Goal: Find specific page/section: Find specific page/section

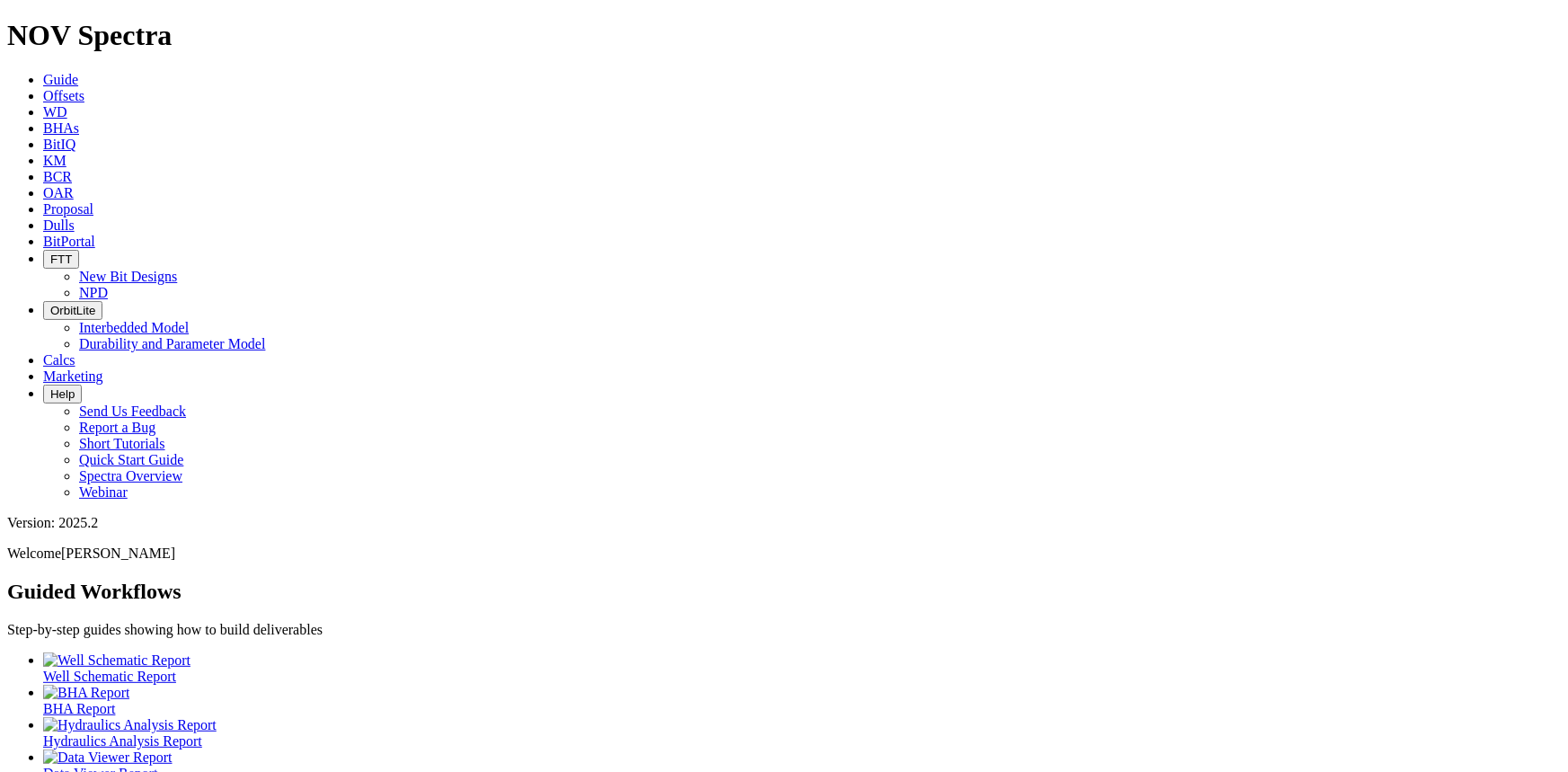
click at [74, 217] on link "Dulls" at bounding box center [59, 224] width 32 height 15
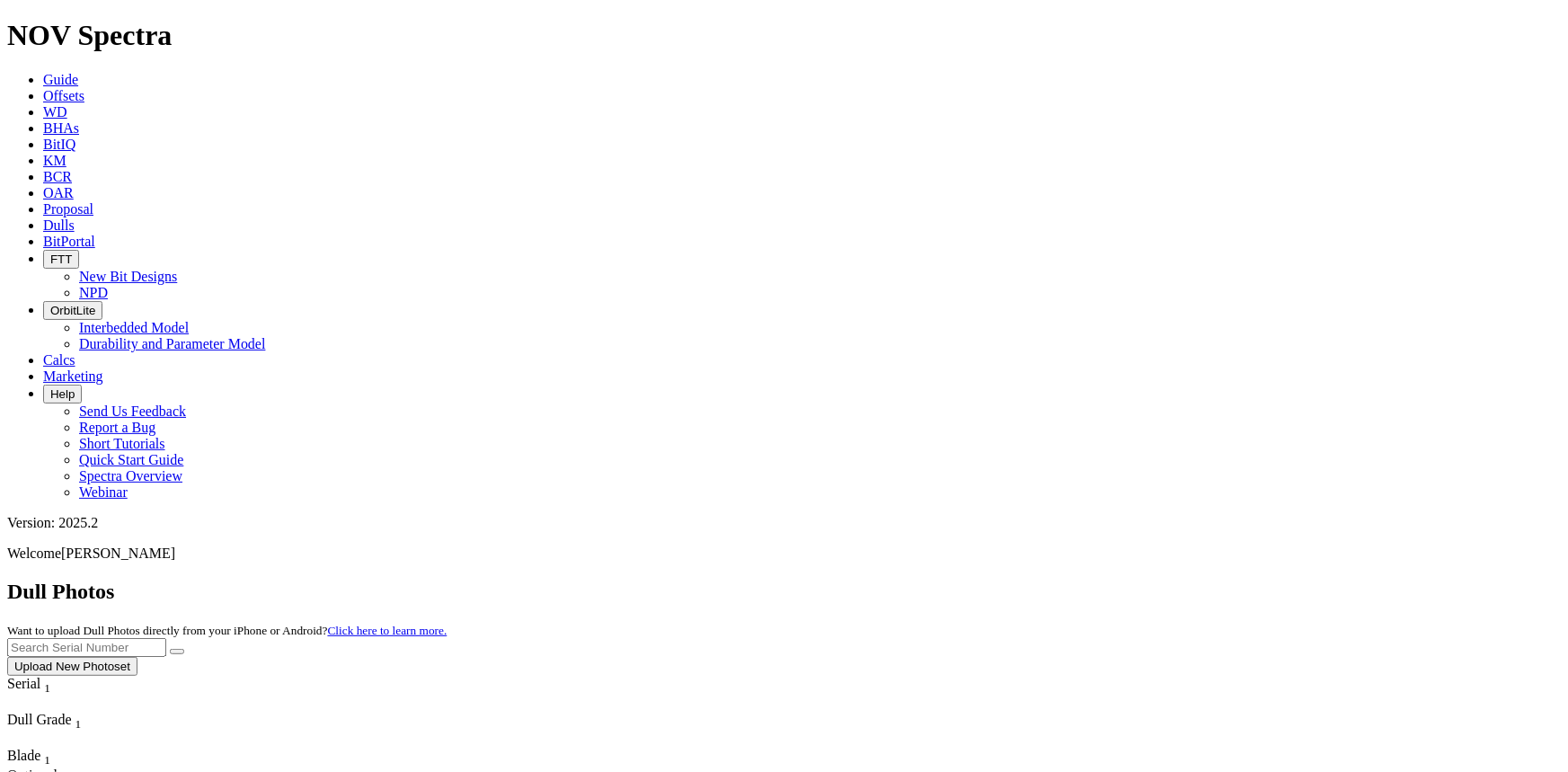
click at [166, 638] on input "text" at bounding box center [87, 647] width 159 height 19
click at [170, 649] on button "submit" at bounding box center [177, 652] width 14 height 5
drag, startPoint x: 1226, startPoint y: 85, endPoint x: 1088, endPoint y: 81, distance: 138.1
click at [1088, 580] on div "Dull Photos Want to upload Dull Photos directly from your iPhone or Android? Cl…" at bounding box center [784, 628] width 1554 height 96
click at [170, 649] on button "submit" at bounding box center [177, 652] width 14 height 5
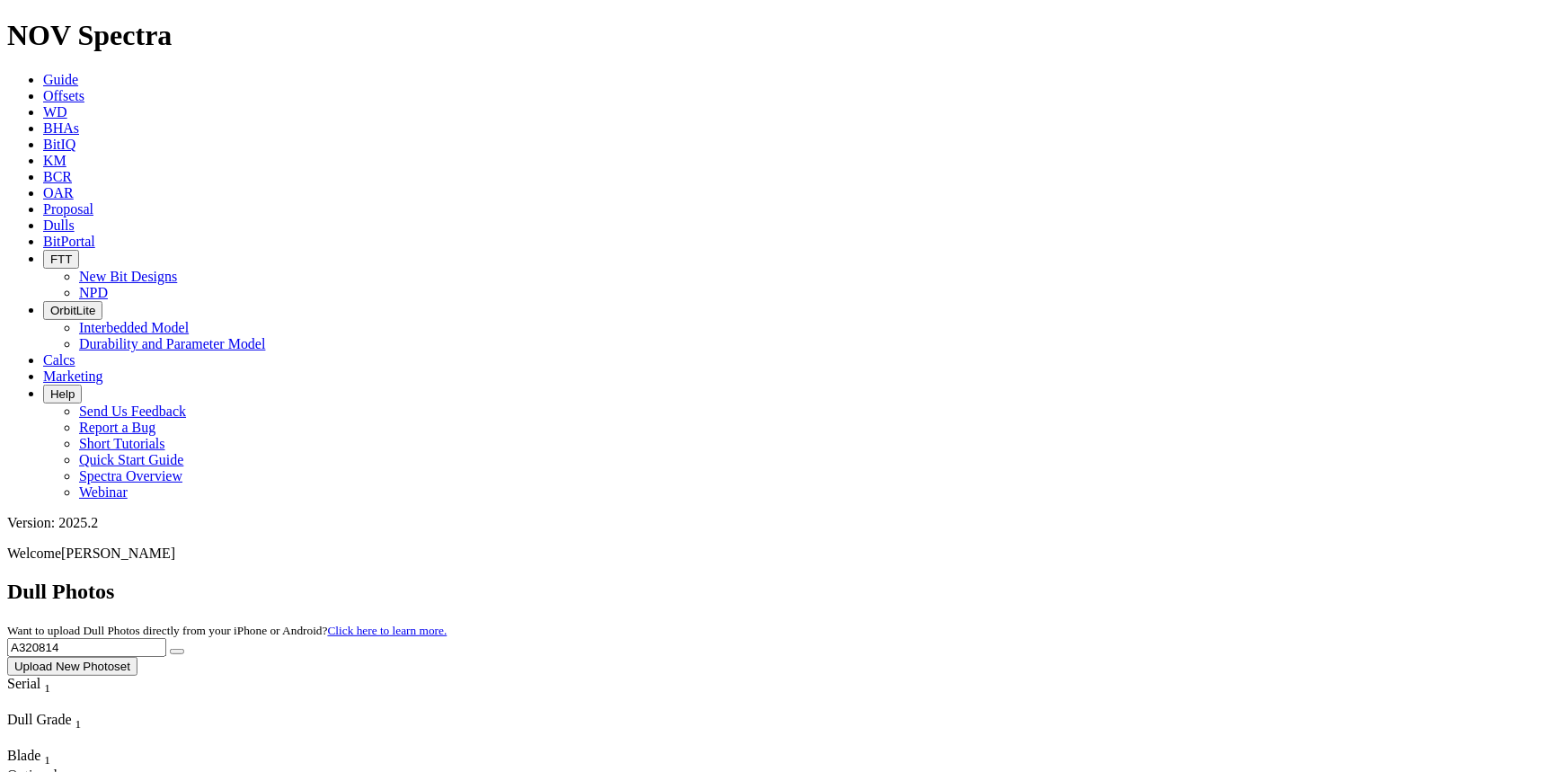
drag, startPoint x: 1216, startPoint y: 90, endPoint x: 1123, endPoint y: 89, distance: 93.0
click at [1123, 580] on div "Dull Photos Want to upload Dull Photos directly from your iPhone or Android? Cl…" at bounding box center [784, 628] width 1554 height 96
click at [170, 649] on button "submit" at bounding box center [177, 652] width 14 height 5
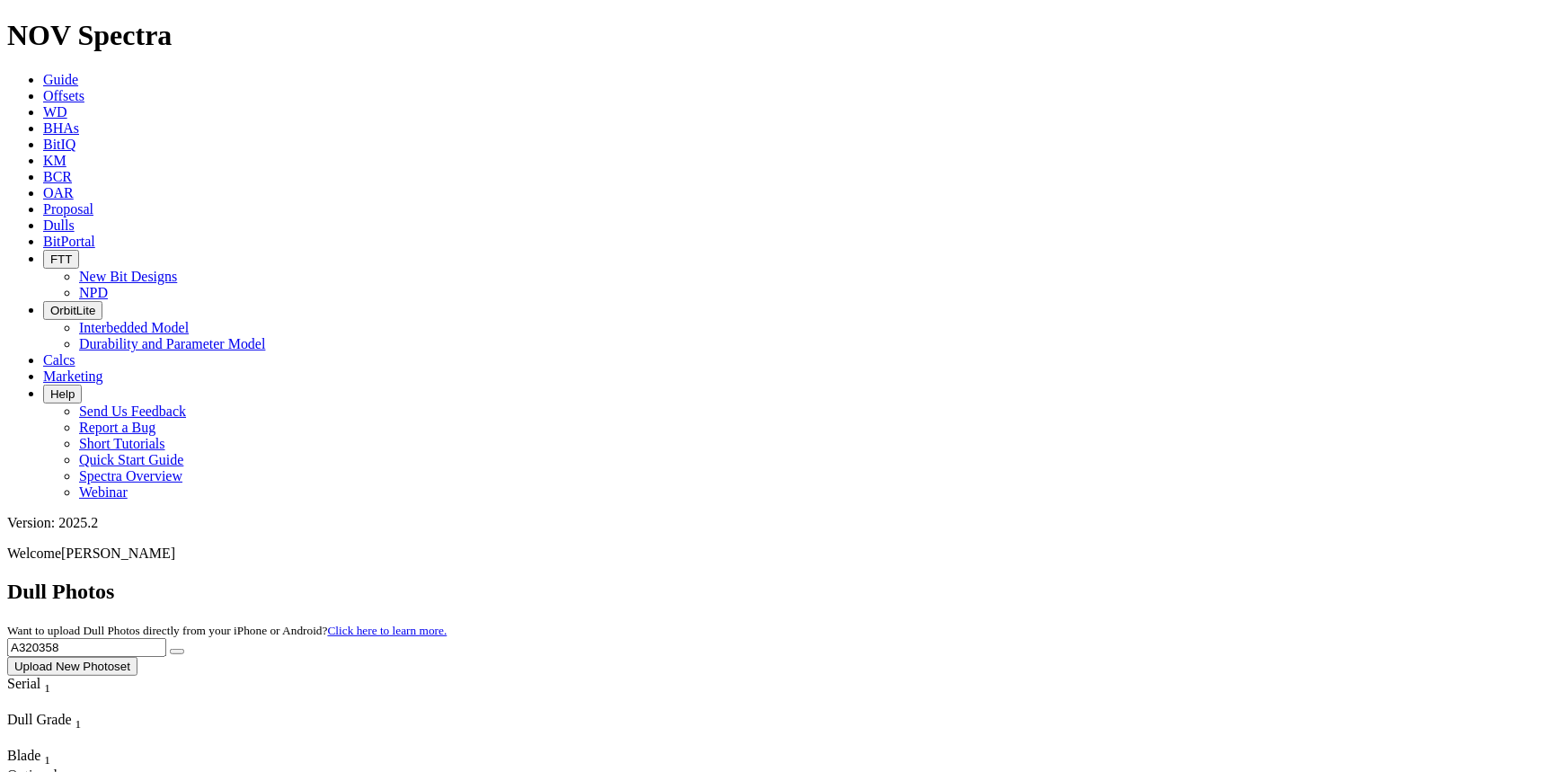
drag, startPoint x: 1197, startPoint y: 73, endPoint x: 1069, endPoint y: 73, distance: 128.0
click at [1069, 580] on div "Dull Photos Want to upload Dull Photos directly from your iPhone or Android? Cl…" at bounding box center [784, 628] width 1554 height 96
click at [170, 649] on button "submit" at bounding box center [177, 652] width 14 height 5
click at [177, 652] on icon "submit" at bounding box center [177, 652] width 0 height 0
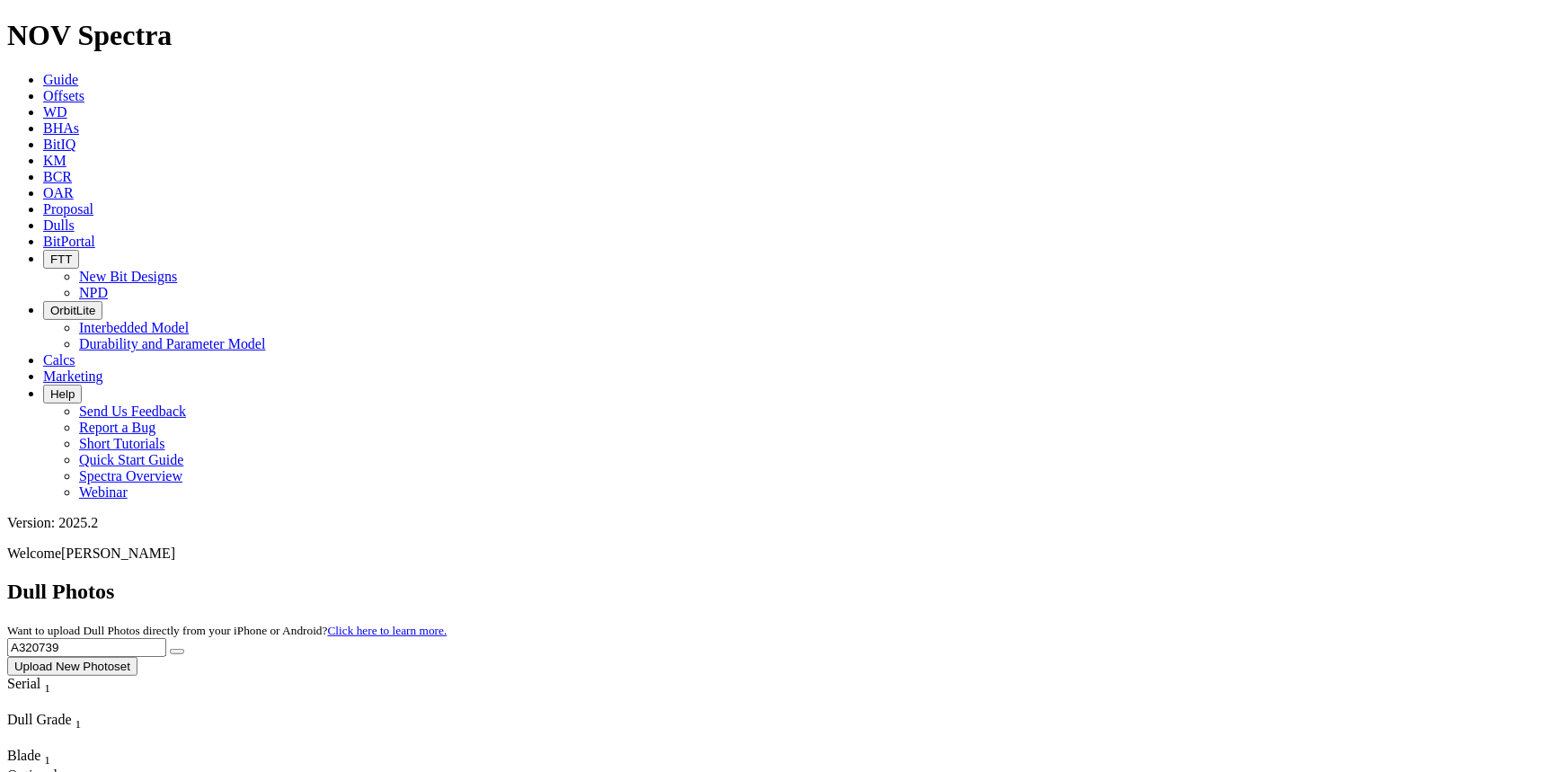
drag, startPoint x: 1197, startPoint y: 82, endPoint x: 1113, endPoint y: 70, distance: 84.9
click at [1115, 580] on div "Dull Photos Want to upload Dull Photos directly from your iPhone or Android? Cl…" at bounding box center [784, 628] width 1554 height 96
click at [177, 652] on icon "submit" at bounding box center [177, 652] width 0 height 0
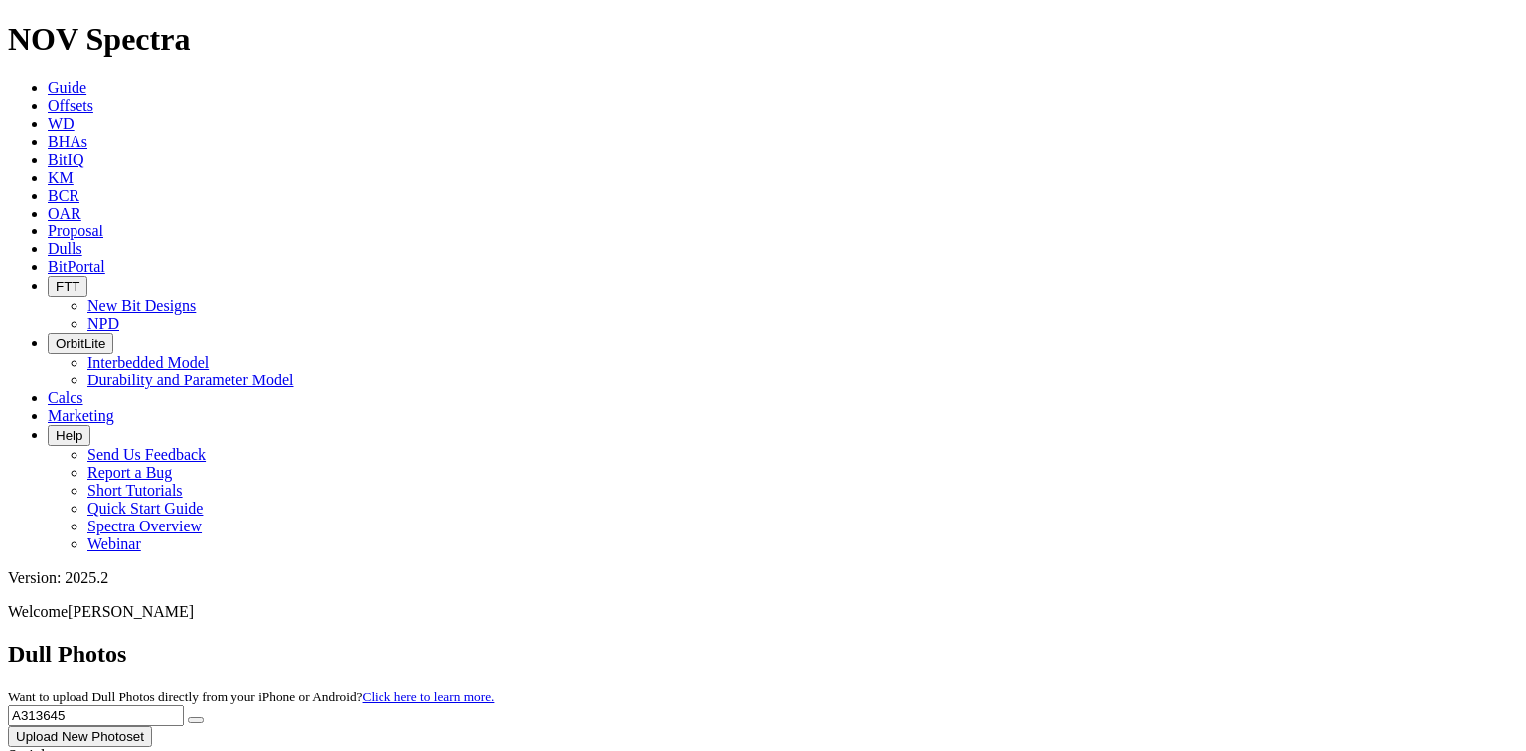
drag, startPoint x: 1142, startPoint y: 94, endPoint x: 934, endPoint y: 87, distance: 208.7
click at [934, 641] on div "Dull Photos Want to upload Dull Photos directly from your iPhone or Android? Cl…" at bounding box center [763, 694] width 1510 height 106
type input "A320210"
click at [204, 717] on button "submit" at bounding box center [196, 720] width 16 height 6
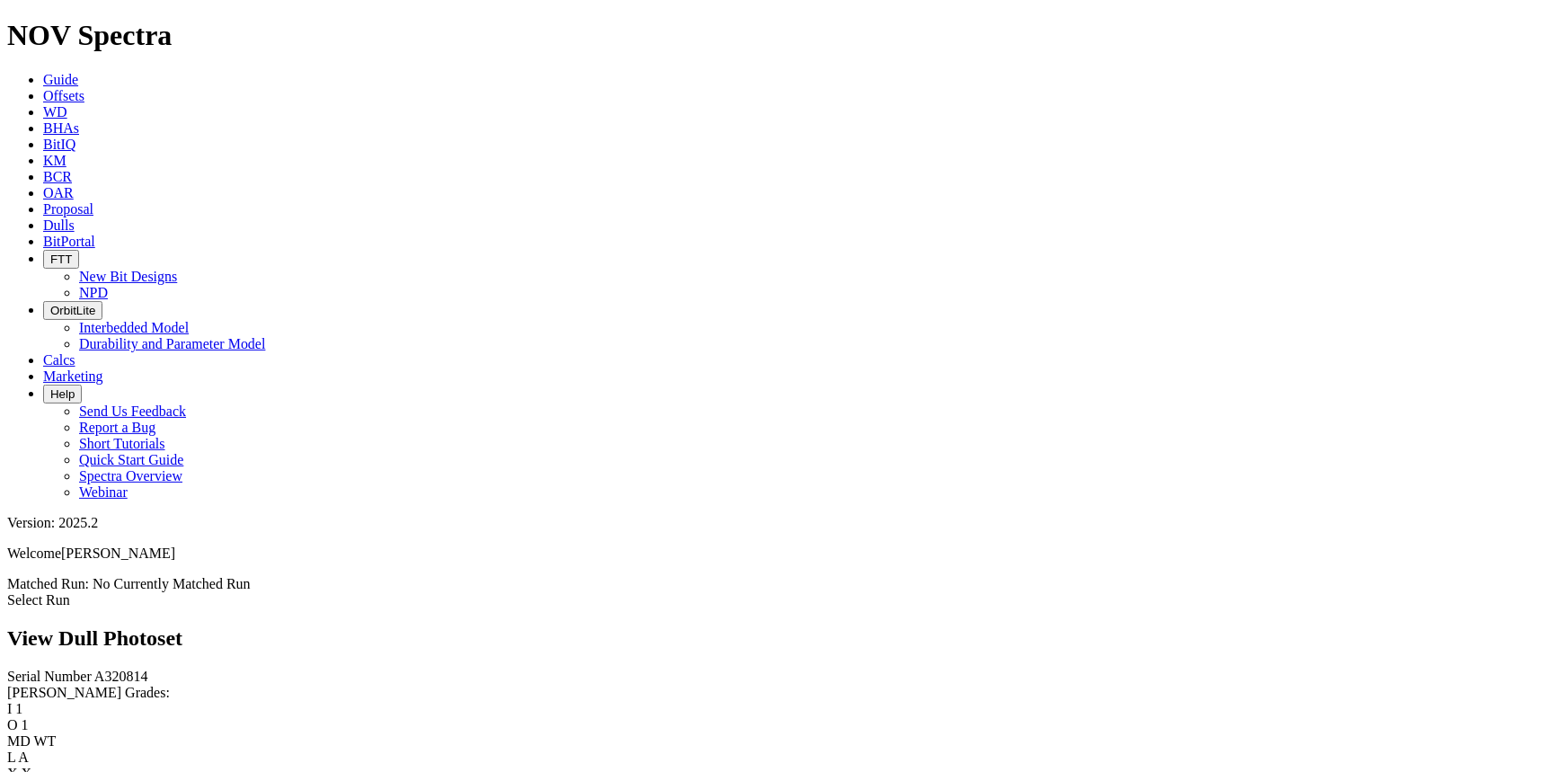
scroll to position [1960, 0]
